Goal: Task Accomplishment & Management: Manage account settings

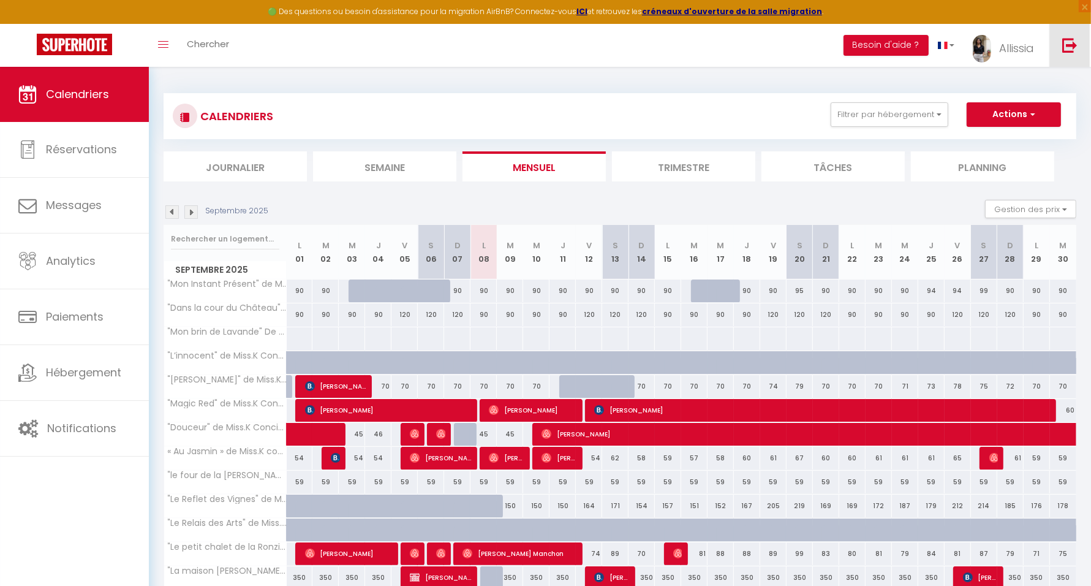
click at [1063, 40] on img at bounding box center [1069, 44] width 15 height 15
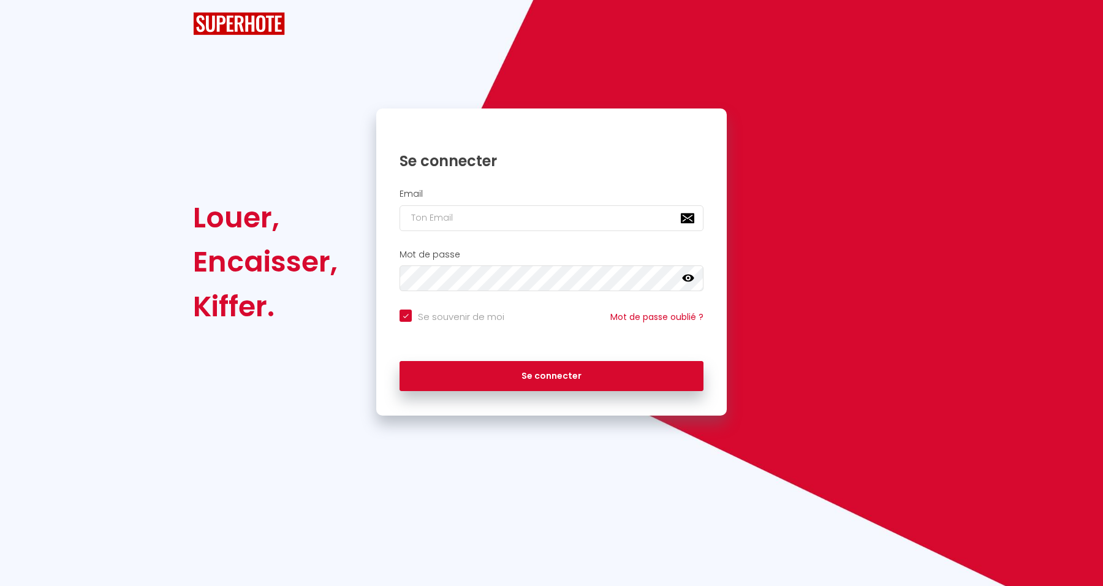
checkbox input "true"
type input "[EMAIL_ADDRESS][DOMAIN_NAME]"
checkbox input "true"
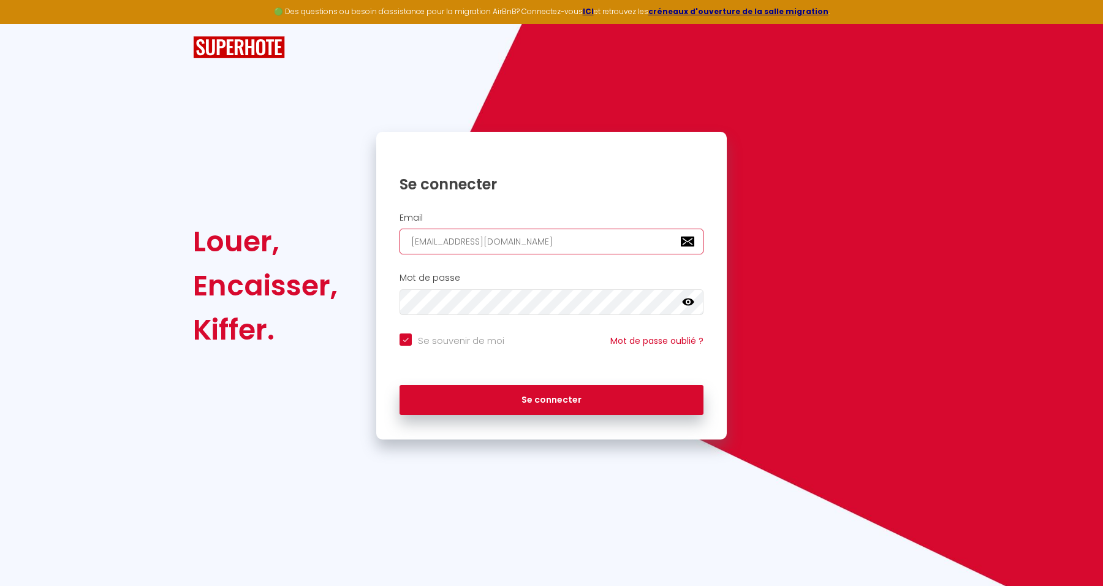
click at [568, 239] on input "[EMAIL_ADDRESS][DOMAIN_NAME]" at bounding box center [551, 241] width 304 height 26
type input "lespacedetente@gmail.com"
checkbox input "true"
click at [564, 243] on input "lespacedetente@gmail.com" at bounding box center [551, 241] width 304 height 26
type input "[EMAIL_ADDRESS][DOMAIN_NAME]"
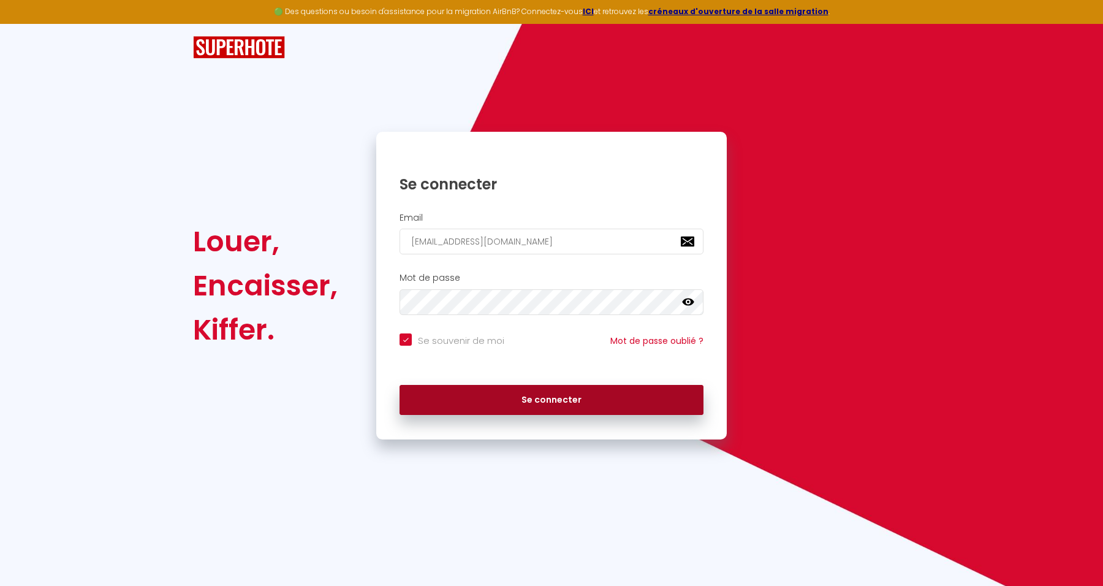
click at [589, 394] on button "Se connecter" at bounding box center [551, 400] width 304 height 31
checkbox input "true"
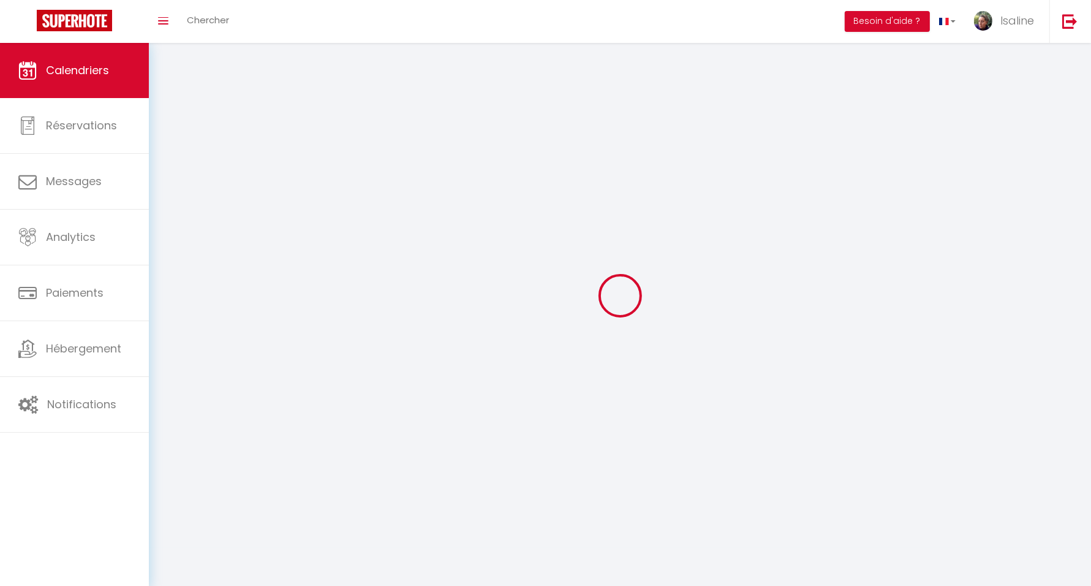
select select
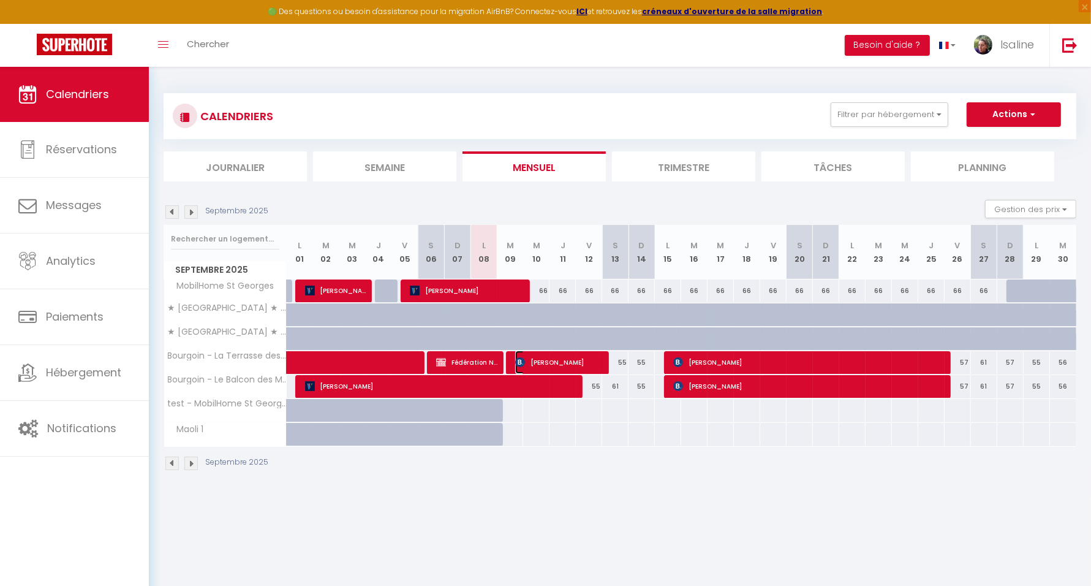
click at [529, 358] on span "Maria Magdalena Nougues" at bounding box center [559, 361] width 88 height 23
select select "KO"
select select "1"
select select "0"
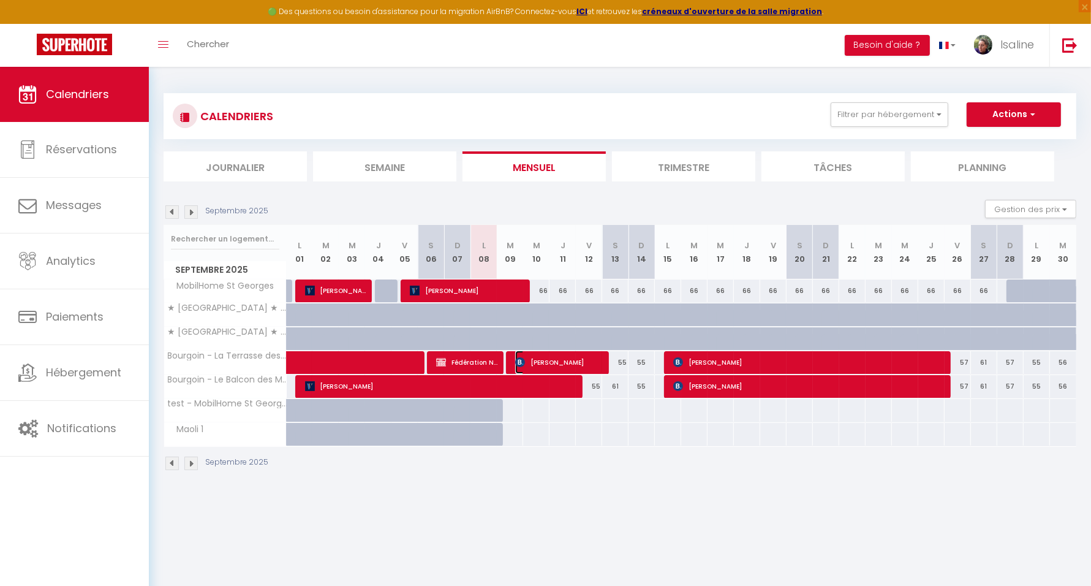
select select "1"
select select
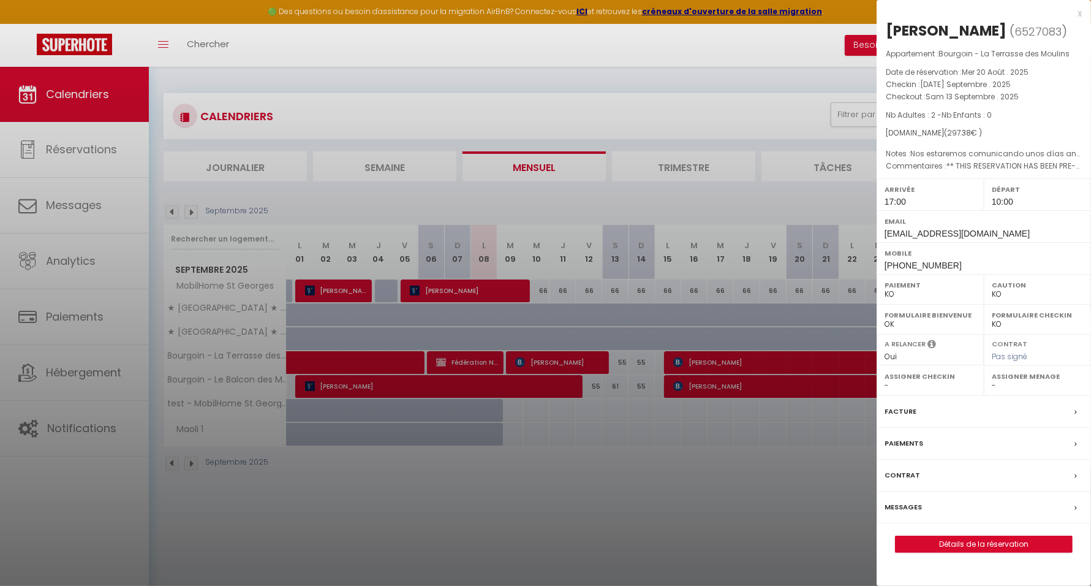
click at [912, 300] on select "OK KO" at bounding box center [930, 294] width 91 height 11
select select "OK"
click at [885, 300] on select "OK KO" at bounding box center [930, 294] width 91 height 11
click at [1024, 300] on select "OK KO" at bounding box center [1037, 294] width 91 height 11
select select "OK"
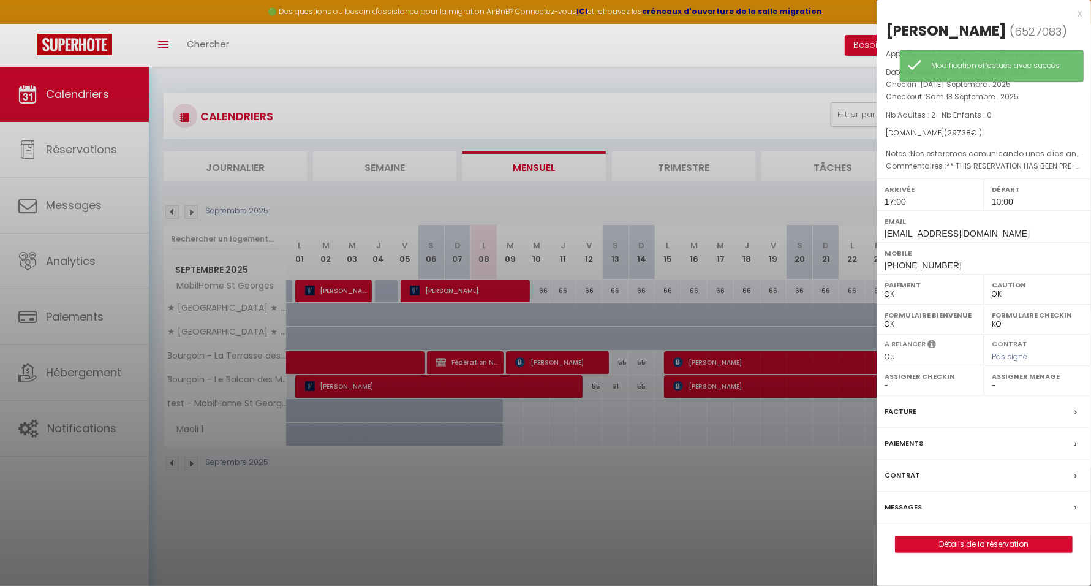
click at [992, 300] on select "OK KO" at bounding box center [1037, 294] width 91 height 11
drag, startPoint x: 910, startPoint y: 184, endPoint x: 879, endPoint y: 176, distance: 32.1
click at [879, 173] on div "Appartement : Bourgoin - La Terrasse des Moulins Date de réservation : Mer 20 A…" at bounding box center [984, 110] width 214 height 125
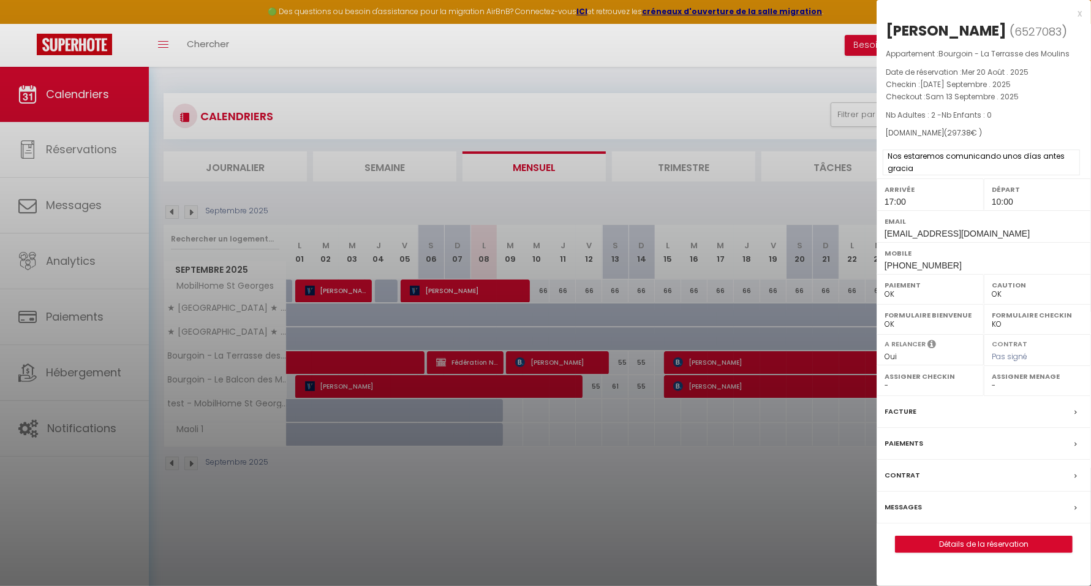
click at [928, 175] on span "Nos estaremos comunicando unos días antes gracia" at bounding box center [981, 162] width 197 height 26
drag, startPoint x: 915, startPoint y: 186, endPoint x: 889, endPoint y: 178, distance: 26.9
click at [889, 175] on span "Nos estaremos comunicando unos días antes gracia" at bounding box center [981, 162] width 197 height 26
copy span "Nos estaremos comunicando unos días antes gracia"
click at [948, 200] on span "** THIS RESERVATION HAS BEEN PRE-PAID ** BOOKING NOTE : Payment charge is EUR 4…" at bounding box center [981, 181] width 197 height 38
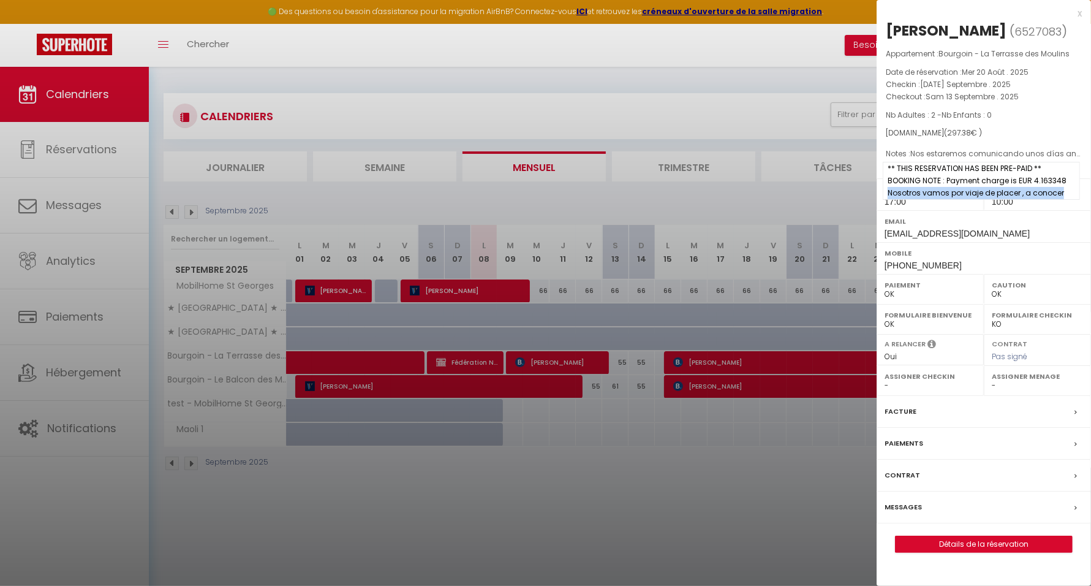
drag, startPoint x: 1066, startPoint y: 211, endPoint x: 888, endPoint y: 215, distance: 177.7
click at [888, 200] on span "** THIS RESERVATION HAS BEEN PRE-PAID ** BOOKING NOTE : Payment charge is EUR 4…" at bounding box center [981, 181] width 197 height 38
copy span "Nosotros vamos por viaje de placer , a conocer"
click at [809, 512] on div at bounding box center [545, 293] width 1091 height 586
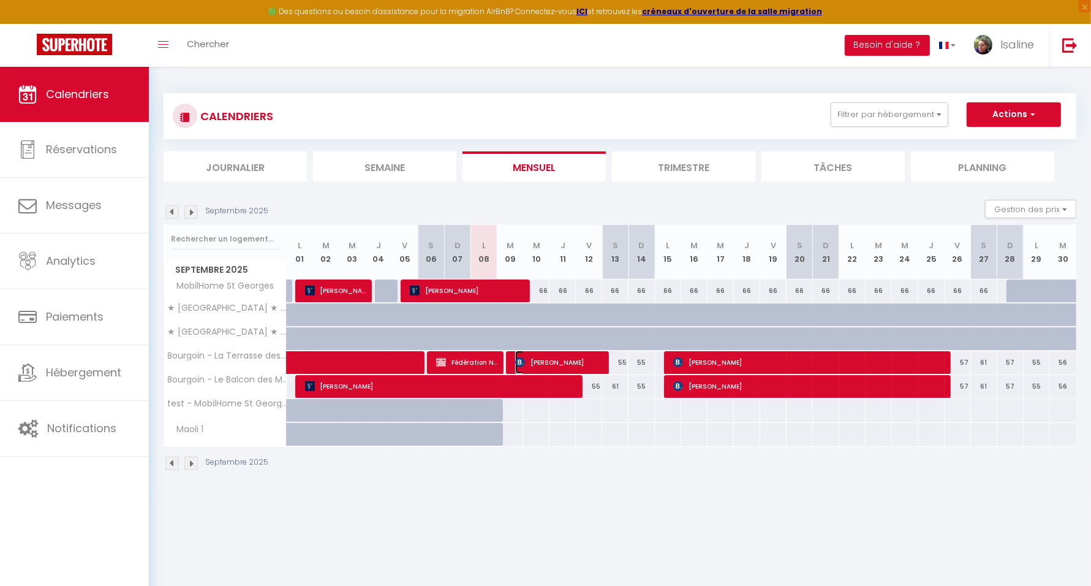
click at [545, 361] on span "Maria Magdalena Nougues" at bounding box center [559, 361] width 88 height 23
click at [1073, 51] on img at bounding box center [1069, 44] width 15 height 15
click at [1068, 45] on img at bounding box center [1069, 44] width 15 height 15
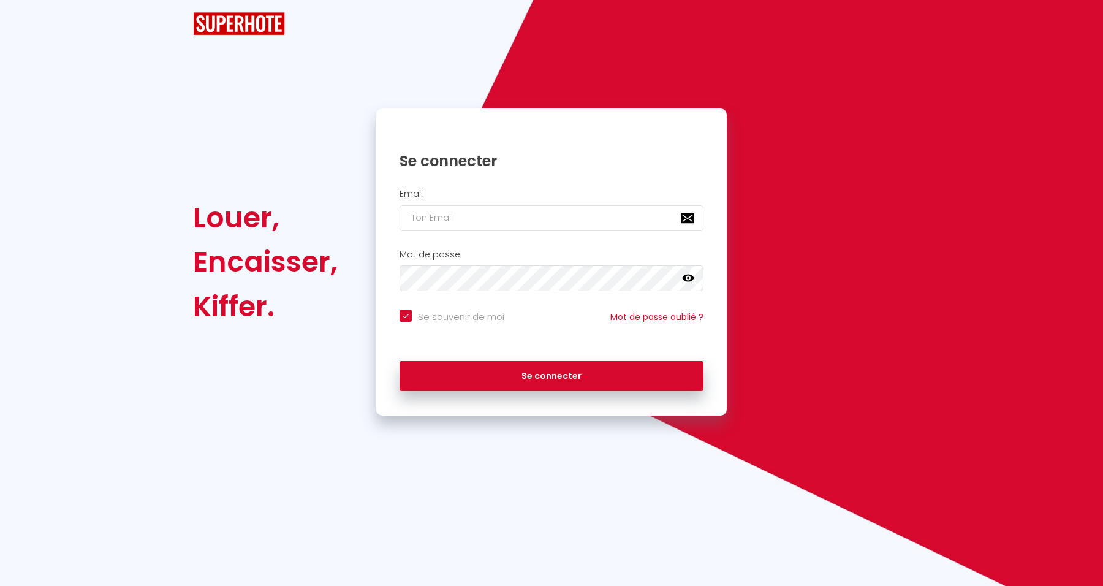
checkbox input "true"
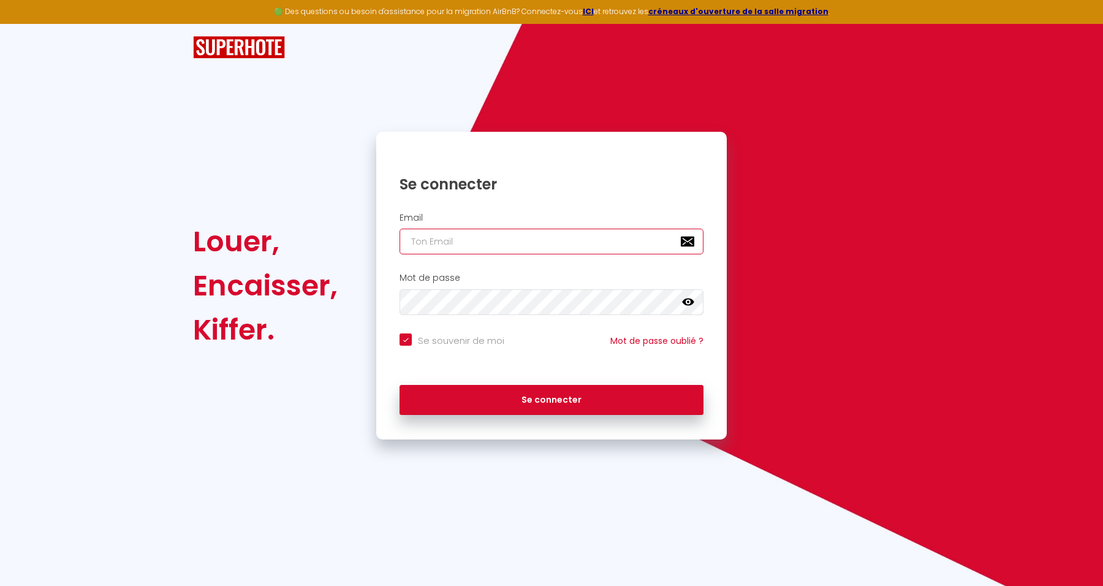
type input "[EMAIL_ADDRESS][DOMAIN_NAME]"
checkbox input "true"
click at [549, 254] on input "[EMAIL_ADDRESS][DOMAIN_NAME]" at bounding box center [551, 241] width 304 height 26
drag, startPoint x: 559, startPoint y: 246, endPoint x: 252, endPoint y: 221, distance: 307.9
click at [252, 221] on div "Louer, Encaisser, Kiffer. Se connecter Email isaline.escande@gmail.com Mot de p…" at bounding box center [551, 286] width 733 height 308
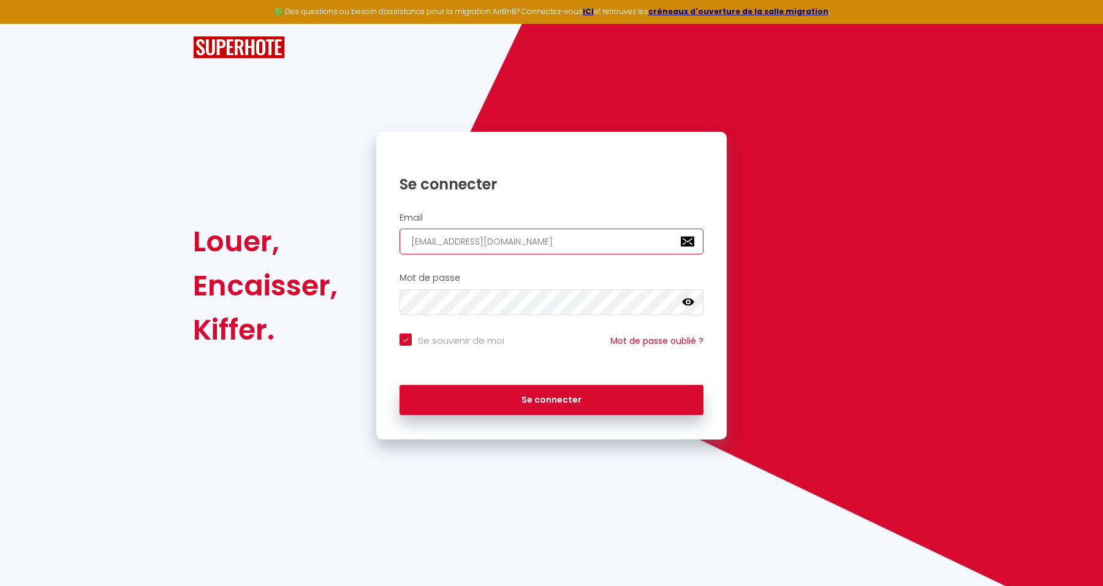
paste input "nvestimmpb"
type input "investimmpb@gmail.com"
checkbox input "true"
type input "investimmpb@gmail.com"
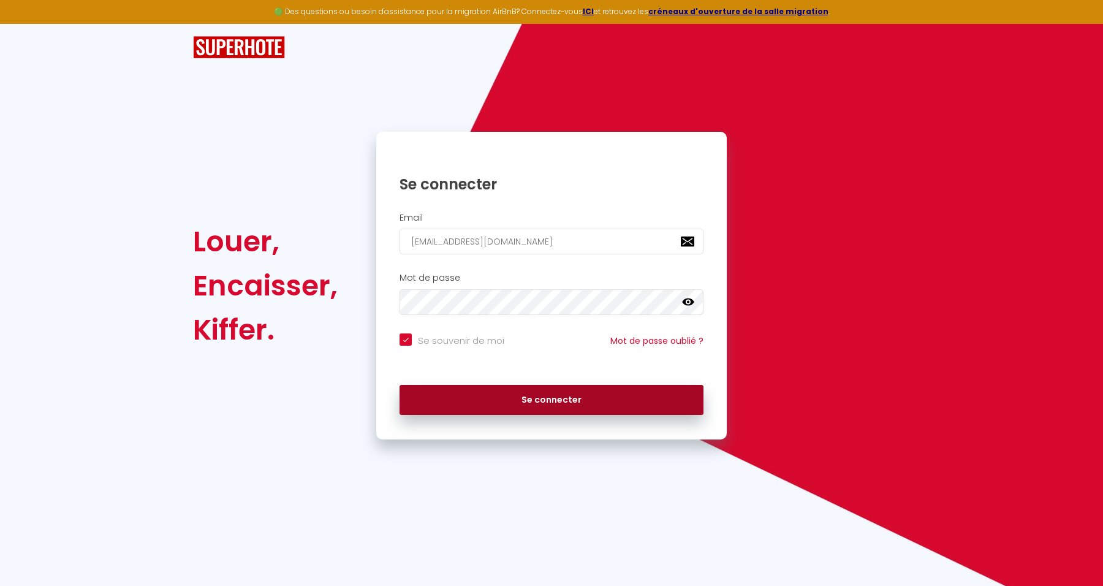
click at [664, 393] on button "Se connecter" at bounding box center [551, 400] width 304 height 31
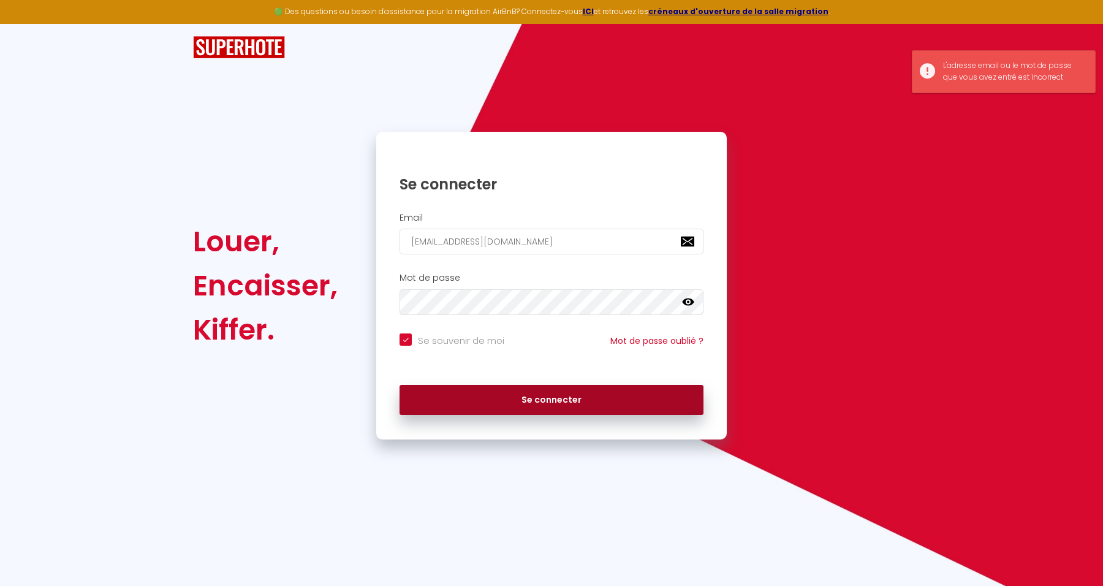
click at [611, 398] on button "Se connecter" at bounding box center [551, 400] width 304 height 31
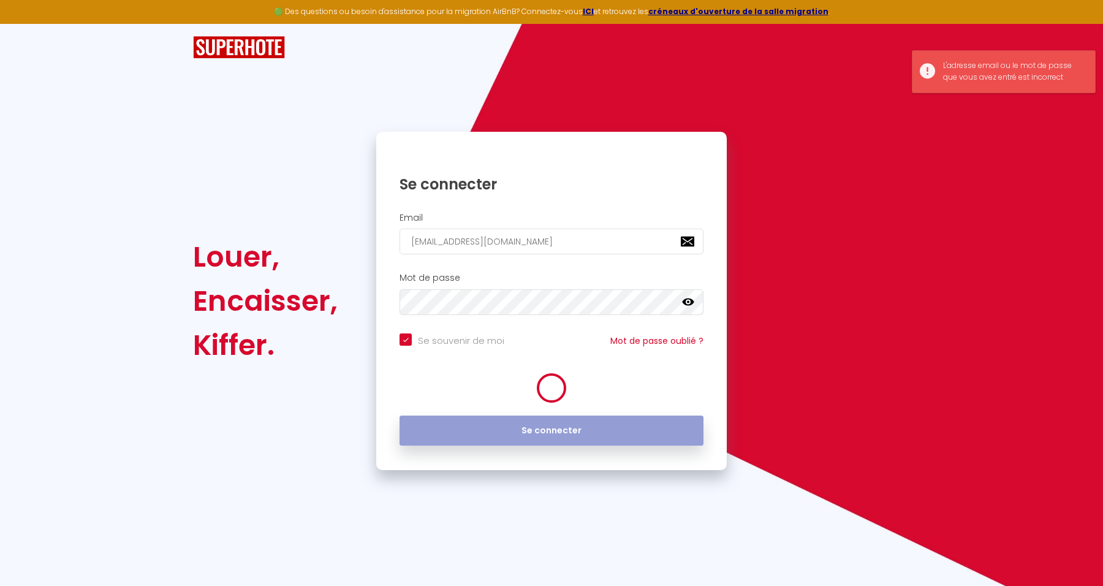
checkbox input "true"
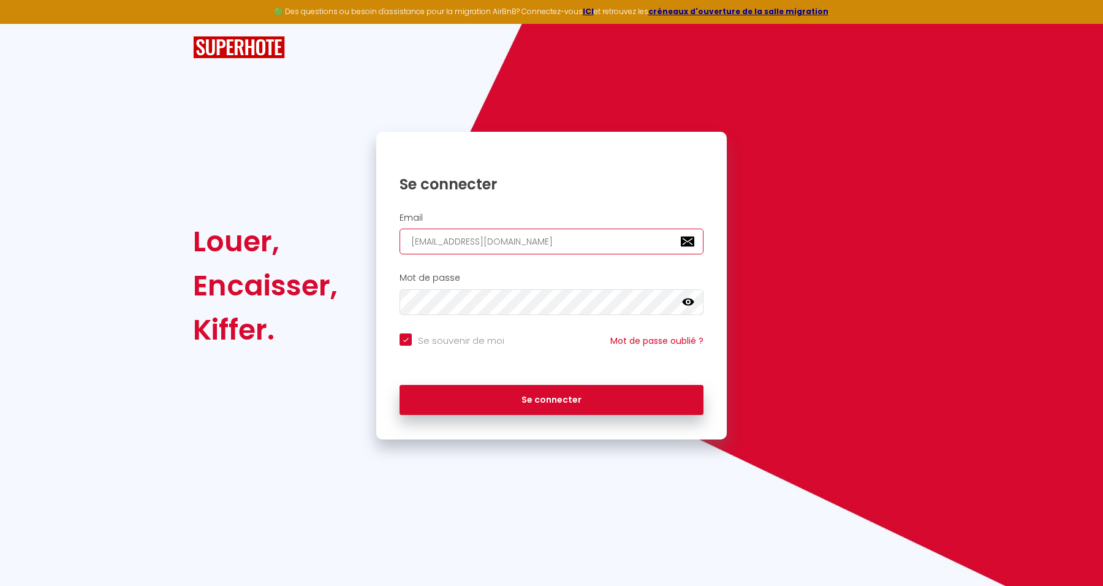
drag, startPoint x: 565, startPoint y: 240, endPoint x: 307, endPoint y: 236, distance: 257.9
click at [307, 236] on div "Louer, Encaisser, Kiffer. Se connecter Email investimmpb@gmail.com Mot de passe…" at bounding box center [551, 286] width 733 height 308
paste input "o"
type input "[EMAIL_ADDRESS][DOMAIN_NAME]"
checkbox input "true"
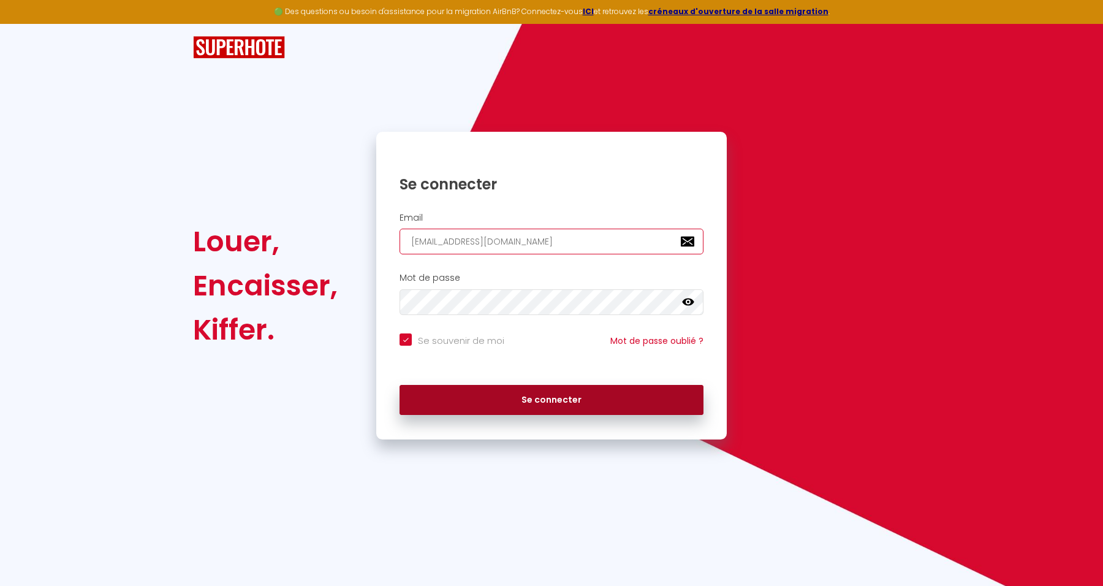
type input "[EMAIL_ADDRESS][DOMAIN_NAME]"
click at [582, 395] on button "Se connecter" at bounding box center [551, 400] width 304 height 31
checkbox input "true"
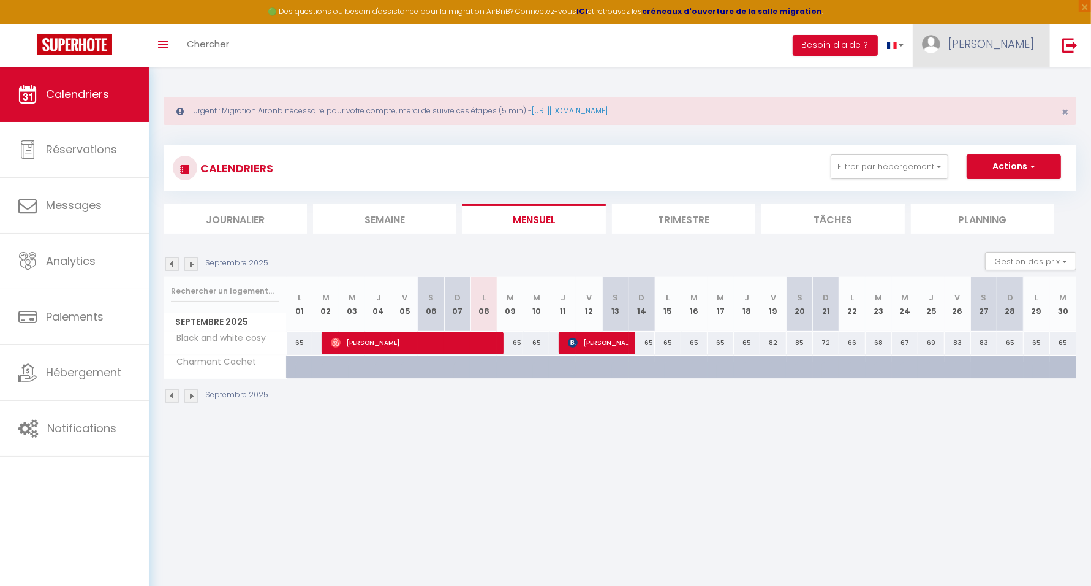
click at [1010, 45] on span "[PERSON_NAME]" at bounding box center [991, 43] width 86 height 15
click at [1000, 78] on link "Paramètres" at bounding box center [1000, 85] width 91 height 21
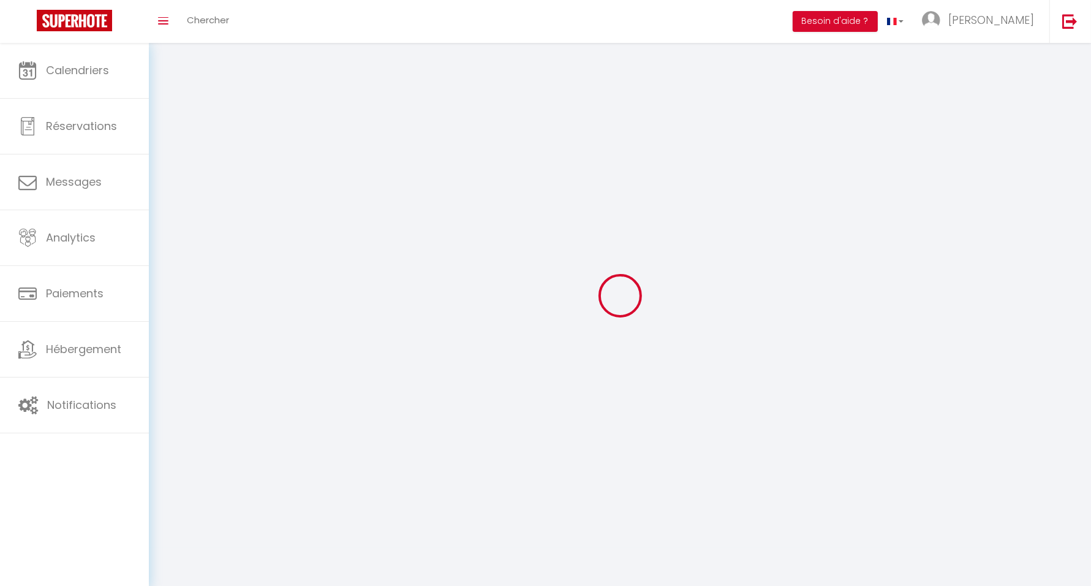
type input "[PERSON_NAME]"
type input "BENSAID"
type input "0669074986"
type input "[STREET_ADDRESS]"
type input "92500"
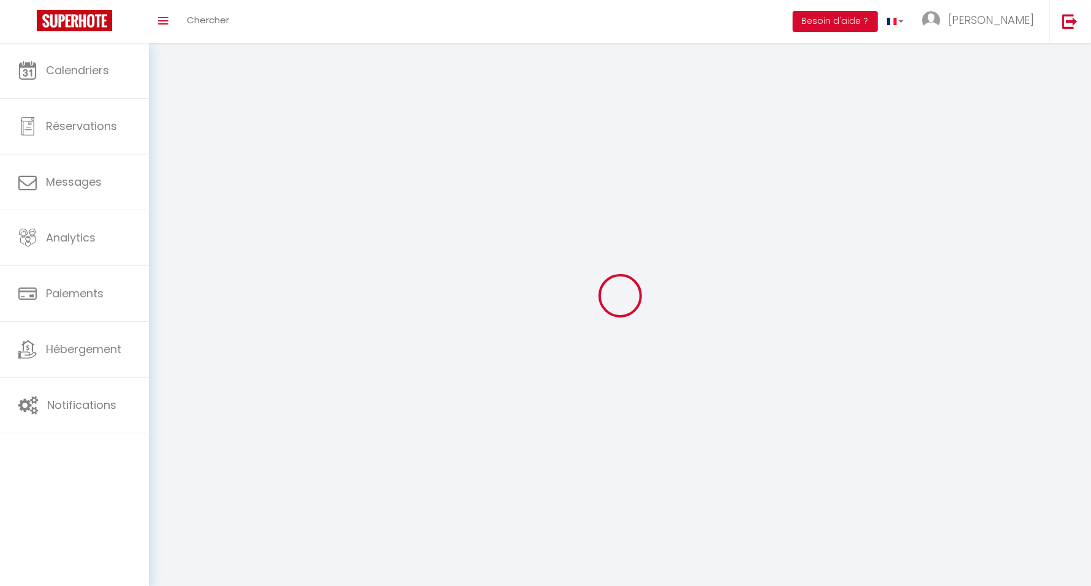
type input "[PERSON_NAME]"
type input "onobVIPH6ZXKl0a8amAi7MIPy"
type input "XLGhcj13NolhU66gGQozaletU"
select select "28"
select select "fr"
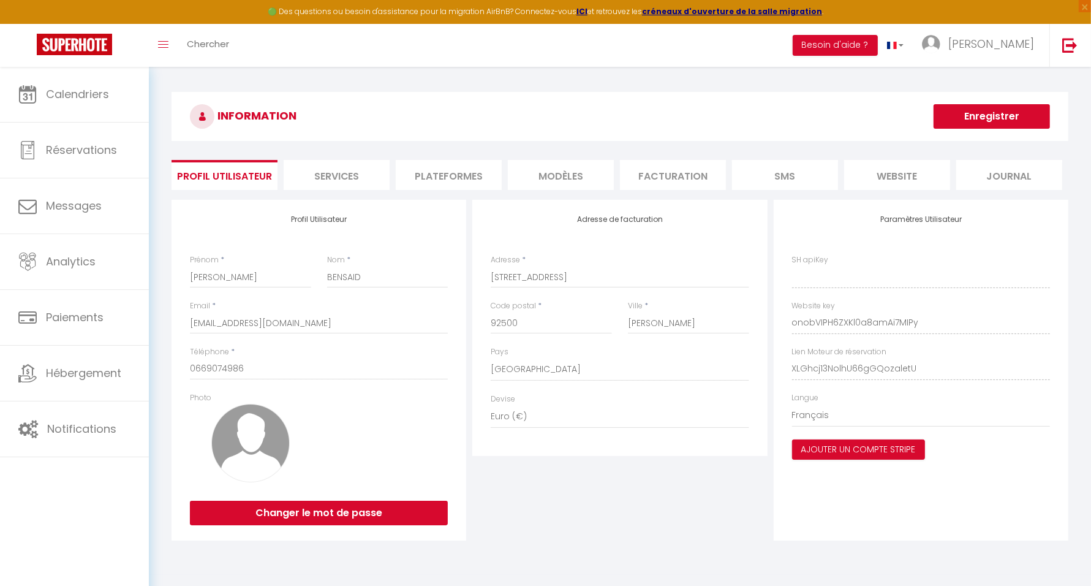
type input "onobVIPH6ZXKl0a8amAi7MIPy"
type input "XLGhcj13NolhU66gGQozaletU"
type input "[URL][DOMAIN_NAME]"
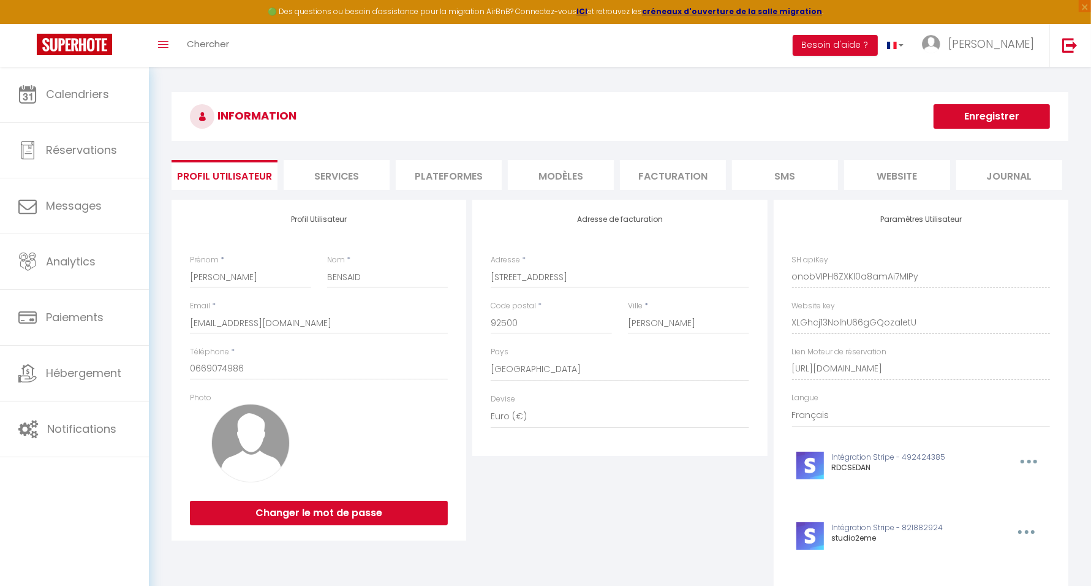
click at [455, 172] on li "Plateformes" at bounding box center [449, 175] width 106 height 30
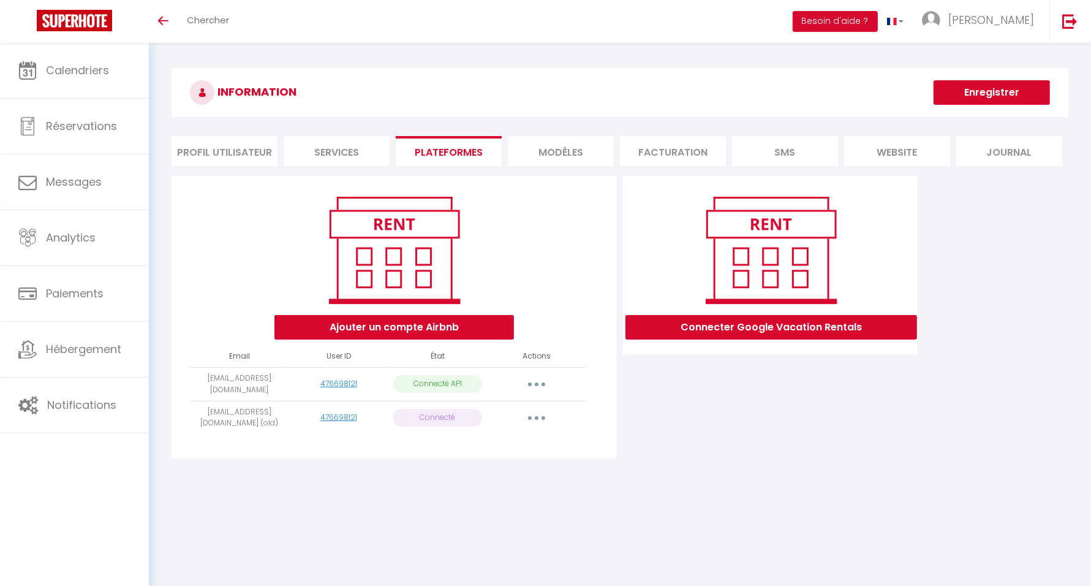
click at [543, 417] on button "button" at bounding box center [536, 418] width 34 height 20
click at [512, 439] on link "Importer les appartements" at bounding box center [482, 445] width 135 height 21
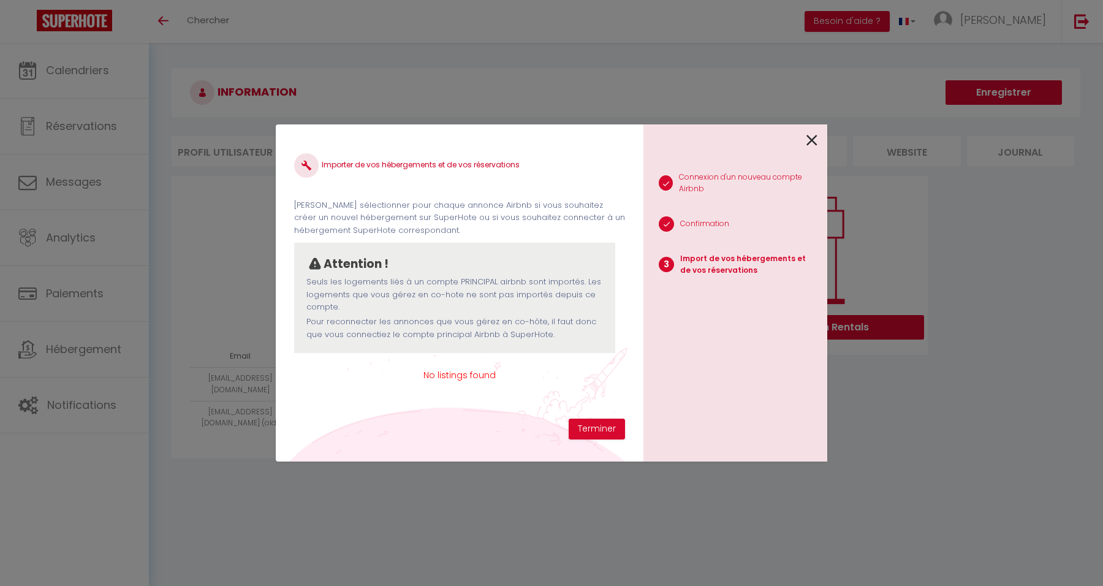
click at [812, 132] on icon at bounding box center [811, 140] width 11 height 18
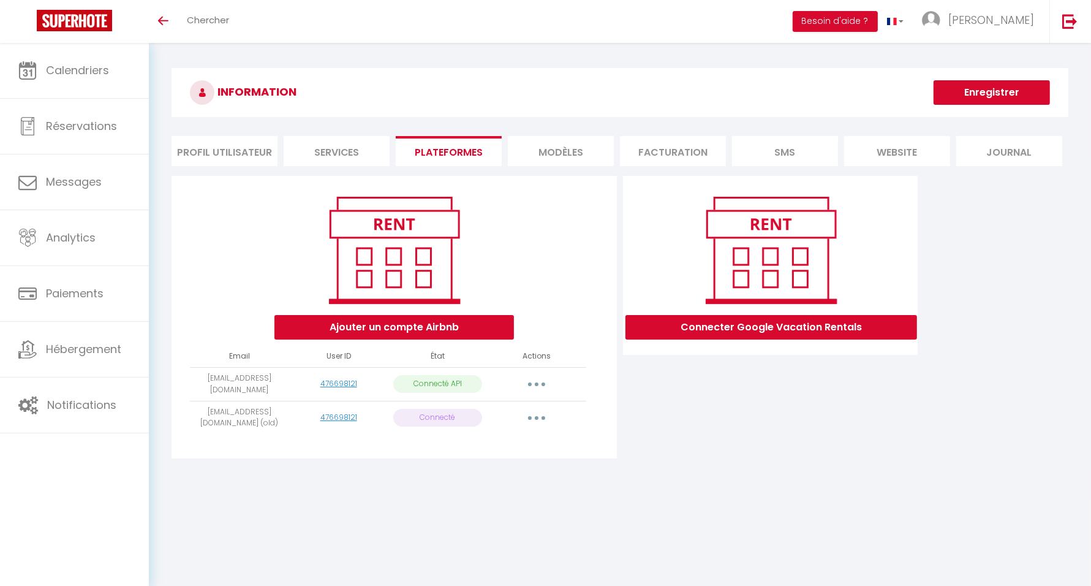
click at [536, 417] on icon "button" at bounding box center [537, 418] width 4 height 4
click at [494, 466] on link "Supprimer" at bounding box center [482, 467] width 135 height 21
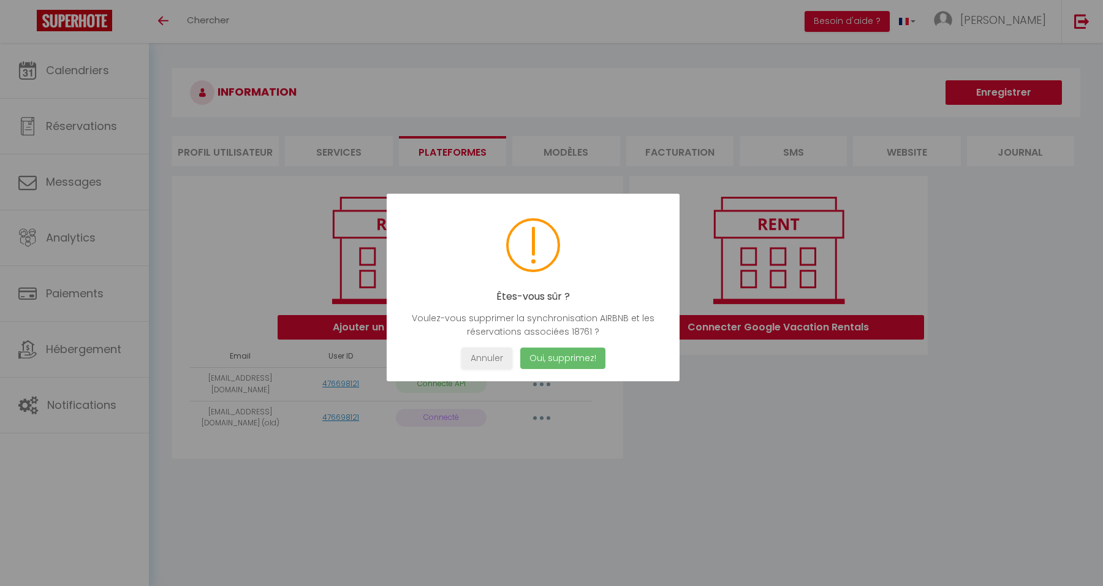
click at [579, 351] on button "Oui, supprimez!" at bounding box center [562, 357] width 85 height 21
